Goal: Navigation & Orientation: Understand site structure

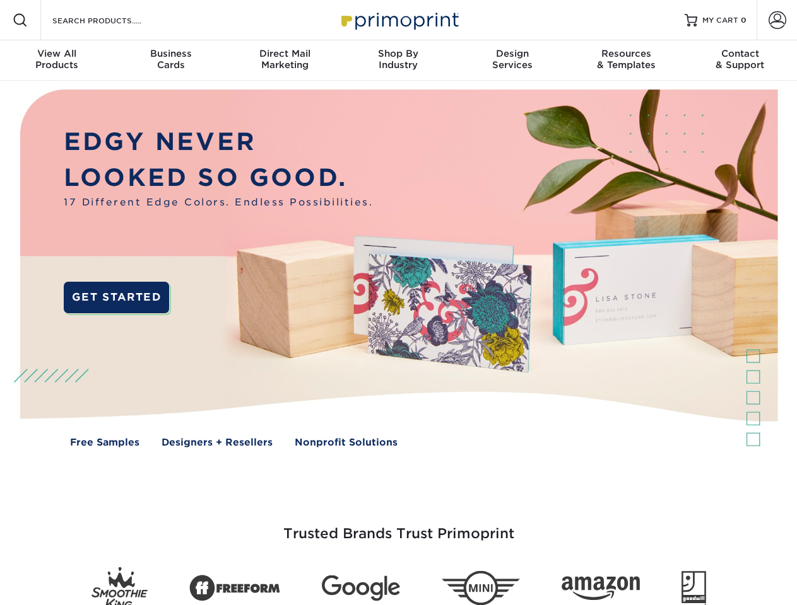
click at [398, 303] on img at bounding box center [398, 278] width 788 height 394
click at [20, 20] on span at bounding box center [20, 20] width 15 height 15
click at [776, 20] on span at bounding box center [777, 20] width 18 height 18
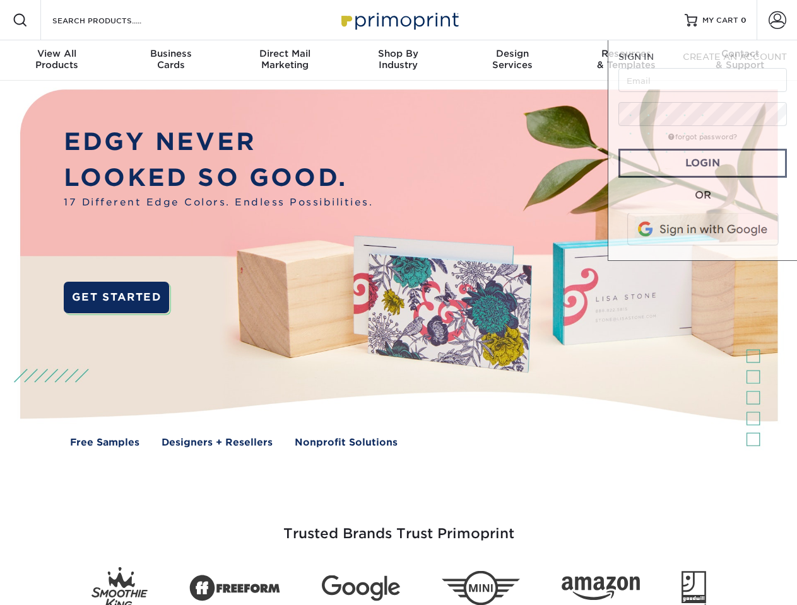
click at [57, 61] on div "View All Products" at bounding box center [57, 59] width 114 height 23
click at [170, 61] on div "Business Cards" at bounding box center [171, 59] width 114 height 23
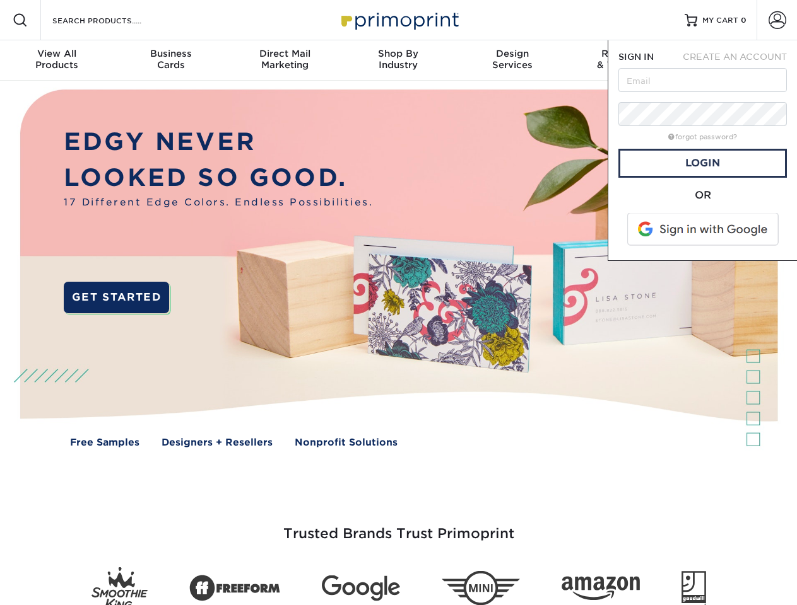
click at [284, 61] on div "Direct Mail Marketing" at bounding box center [285, 59] width 114 height 23
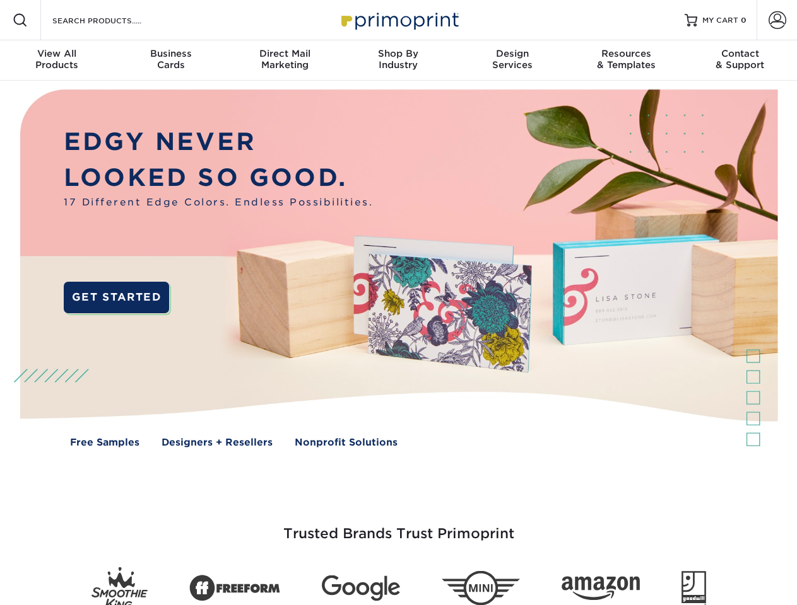
click at [398, 61] on div "Shop By Industry" at bounding box center [398, 59] width 114 height 23
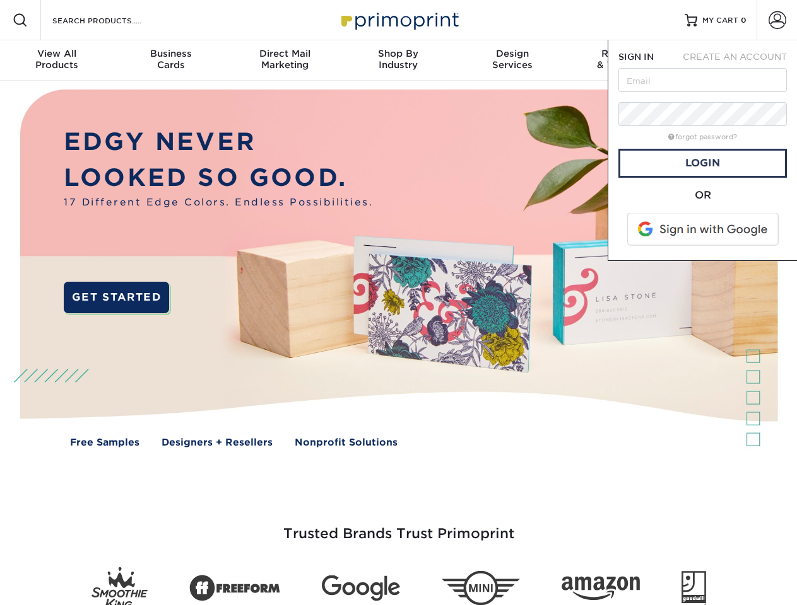
click at [512, 61] on div "Design Services" at bounding box center [512, 59] width 114 height 23
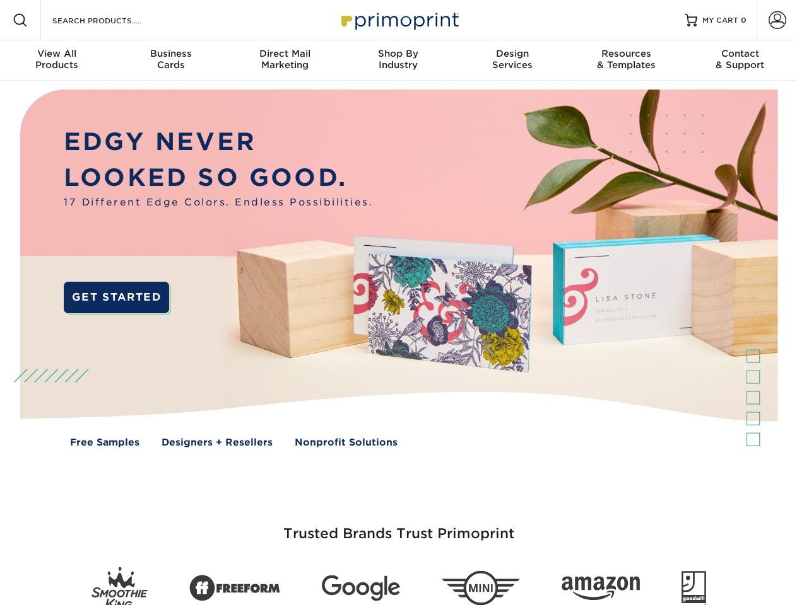
click at [626, 61] on span "SIGN IN" at bounding box center [635, 57] width 35 height 10
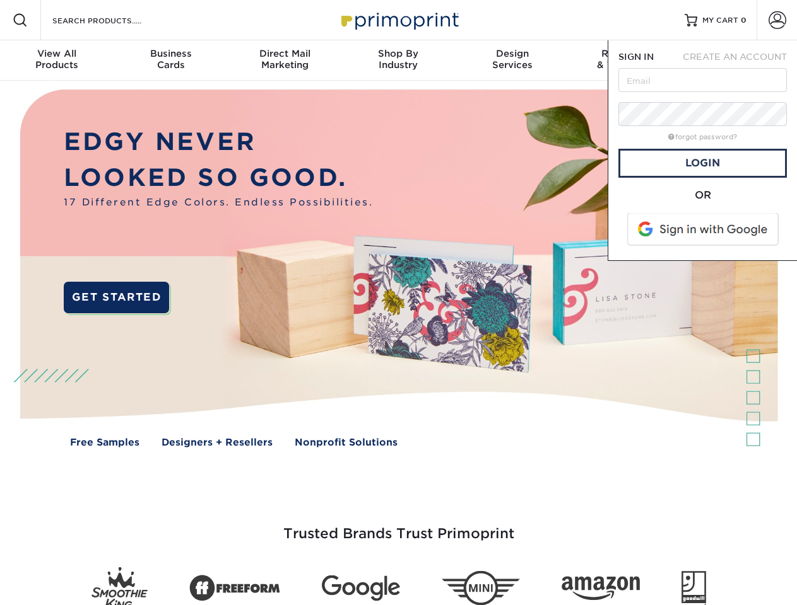
click at [740, 61] on div "Contact & Support" at bounding box center [740, 59] width 114 height 23
